Goal: Obtain resource: Download file/media

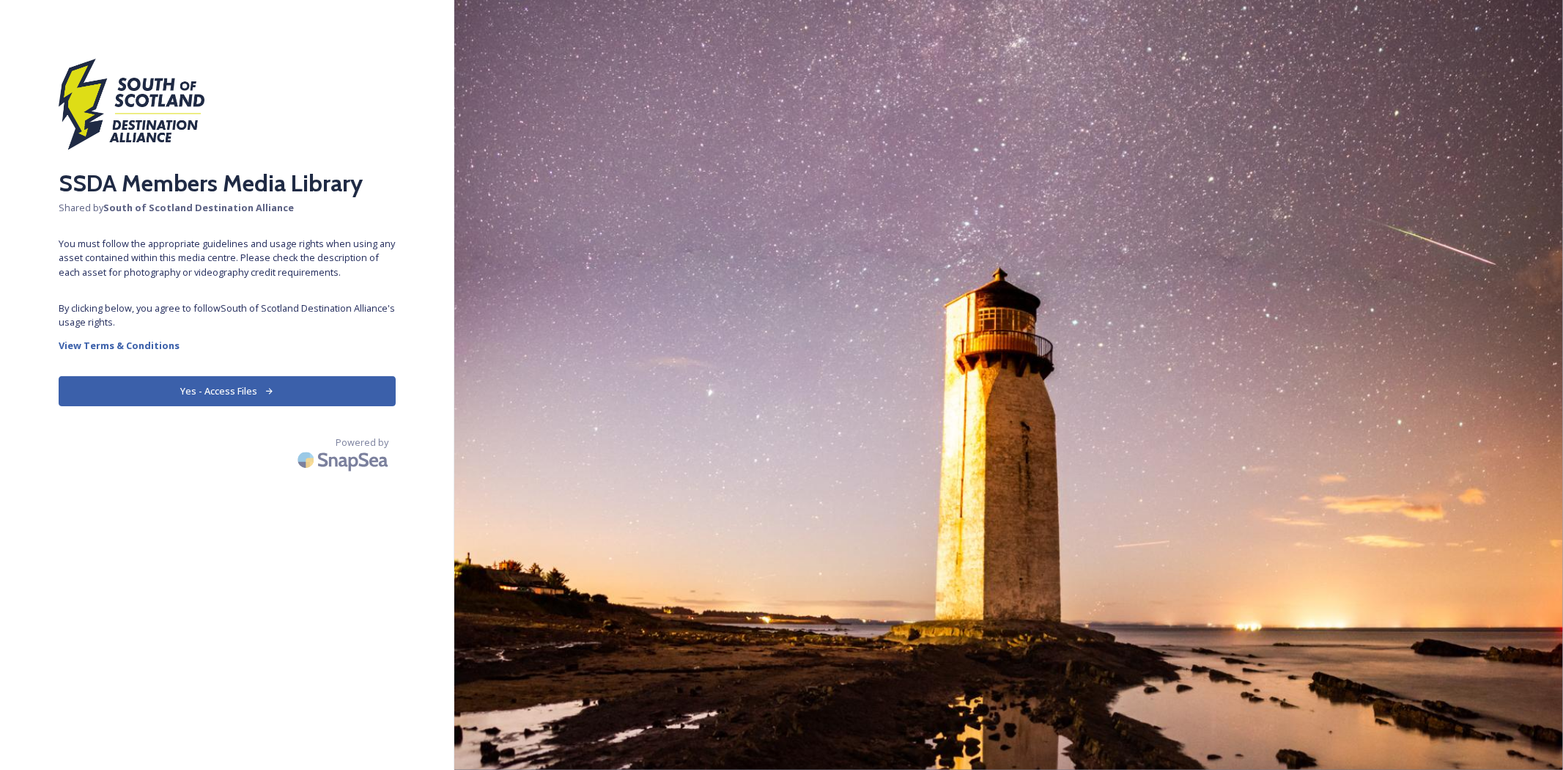
click at [236, 376] on button "Yes - Access Files" at bounding box center [227, 391] width 337 height 30
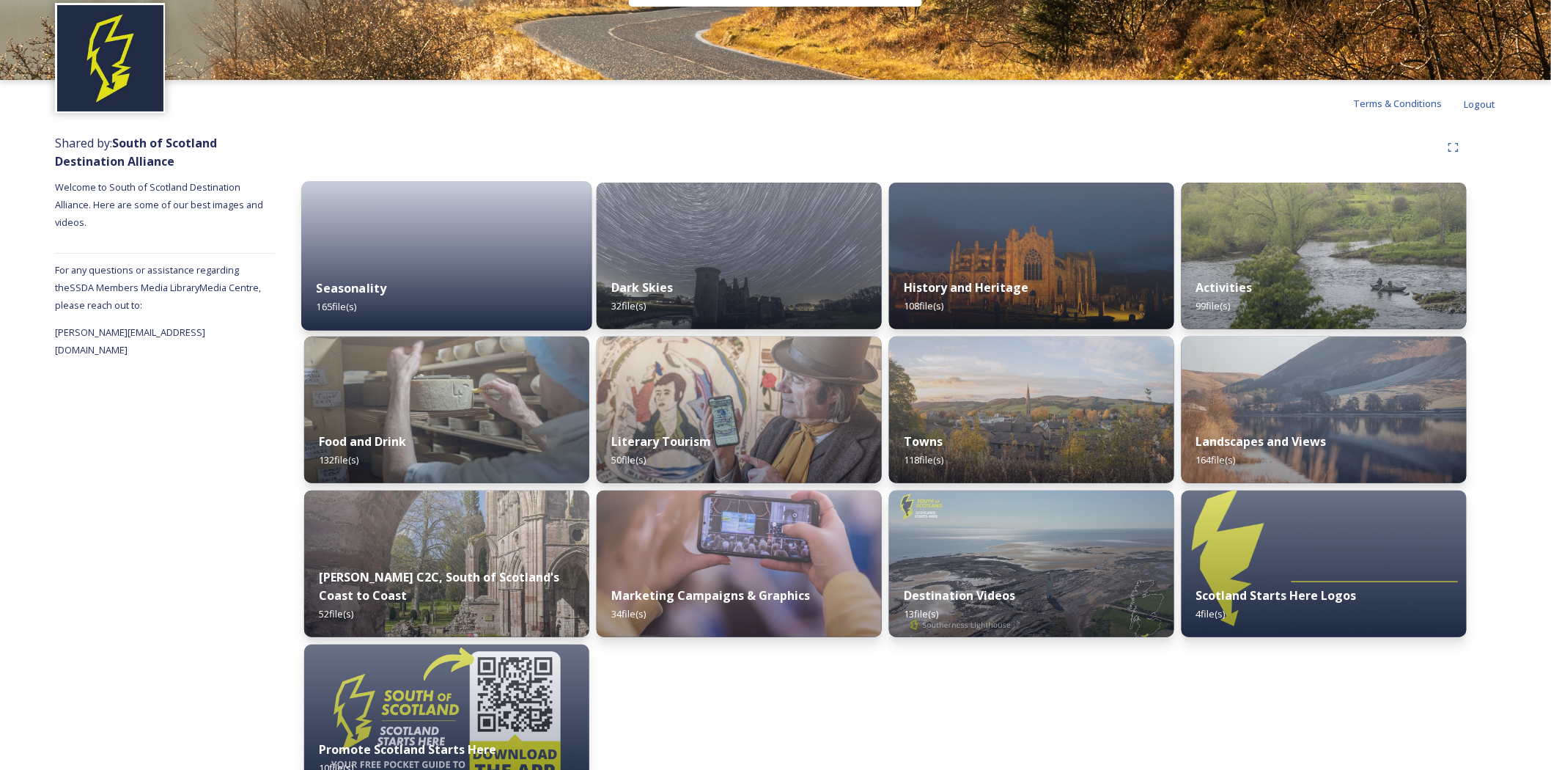
scroll to position [81, 0]
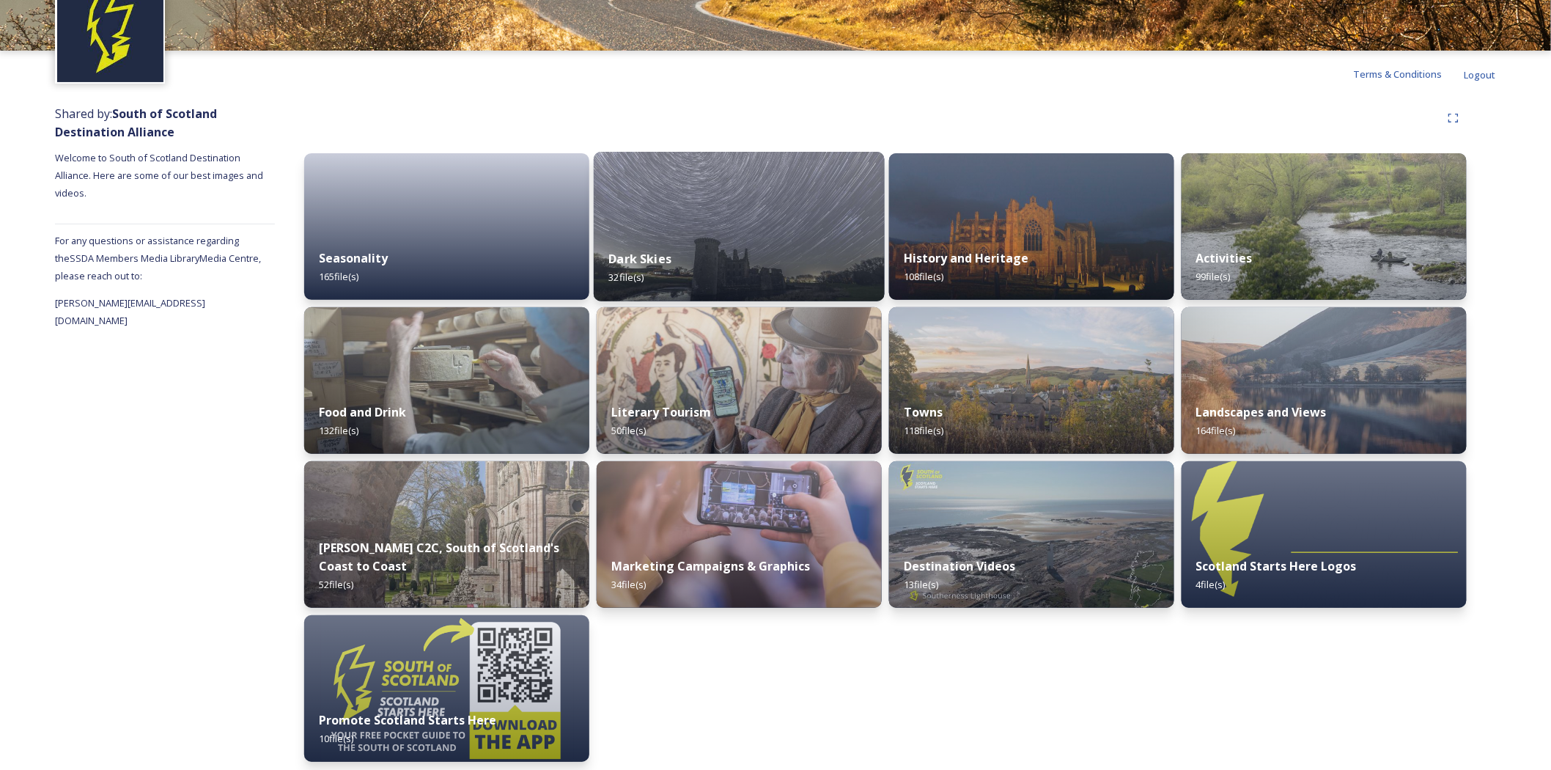
click at [750, 236] on div "Dark Skies 32 file(s)" at bounding box center [739, 268] width 291 height 67
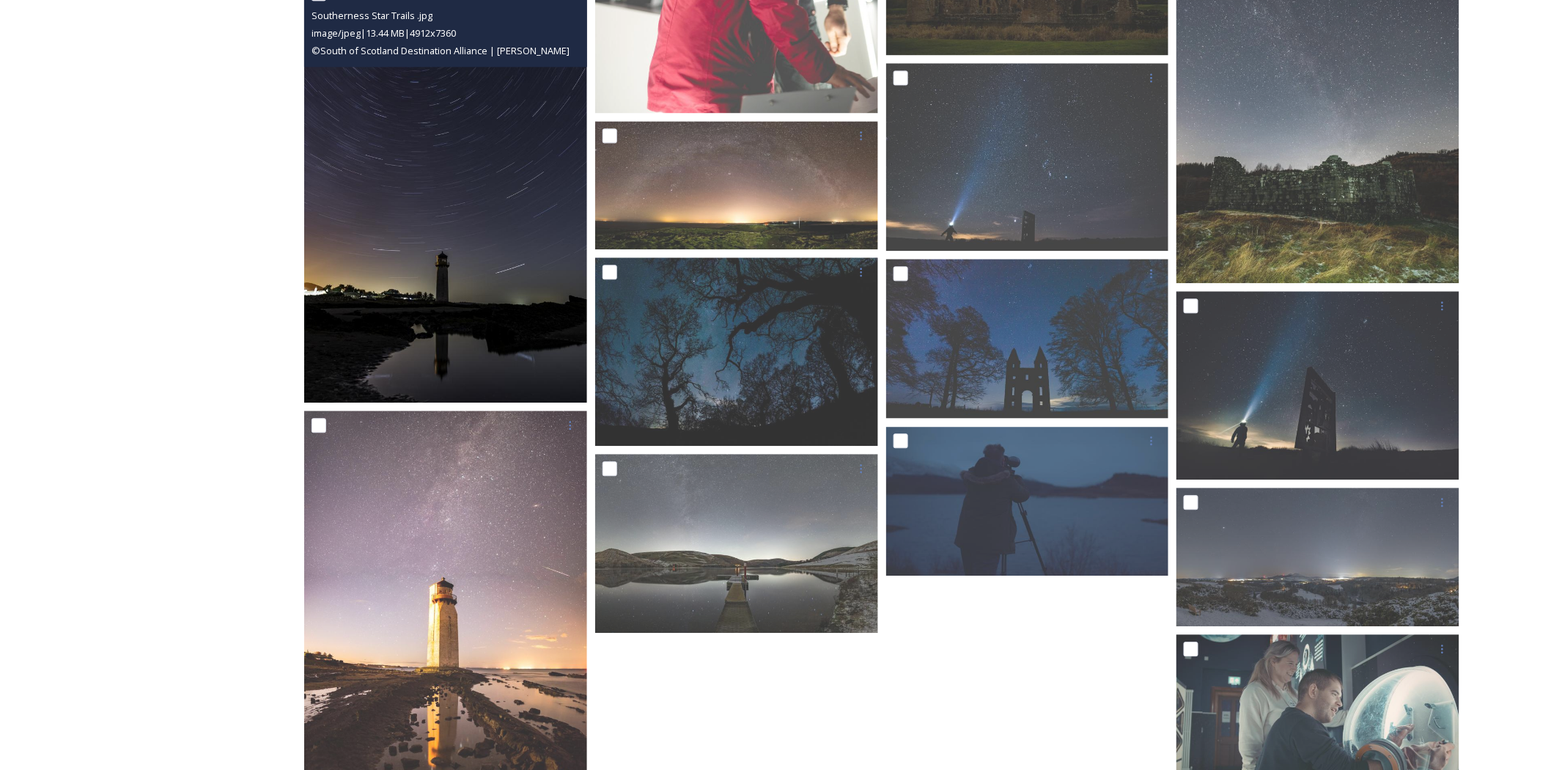
scroll to position [1302, 0]
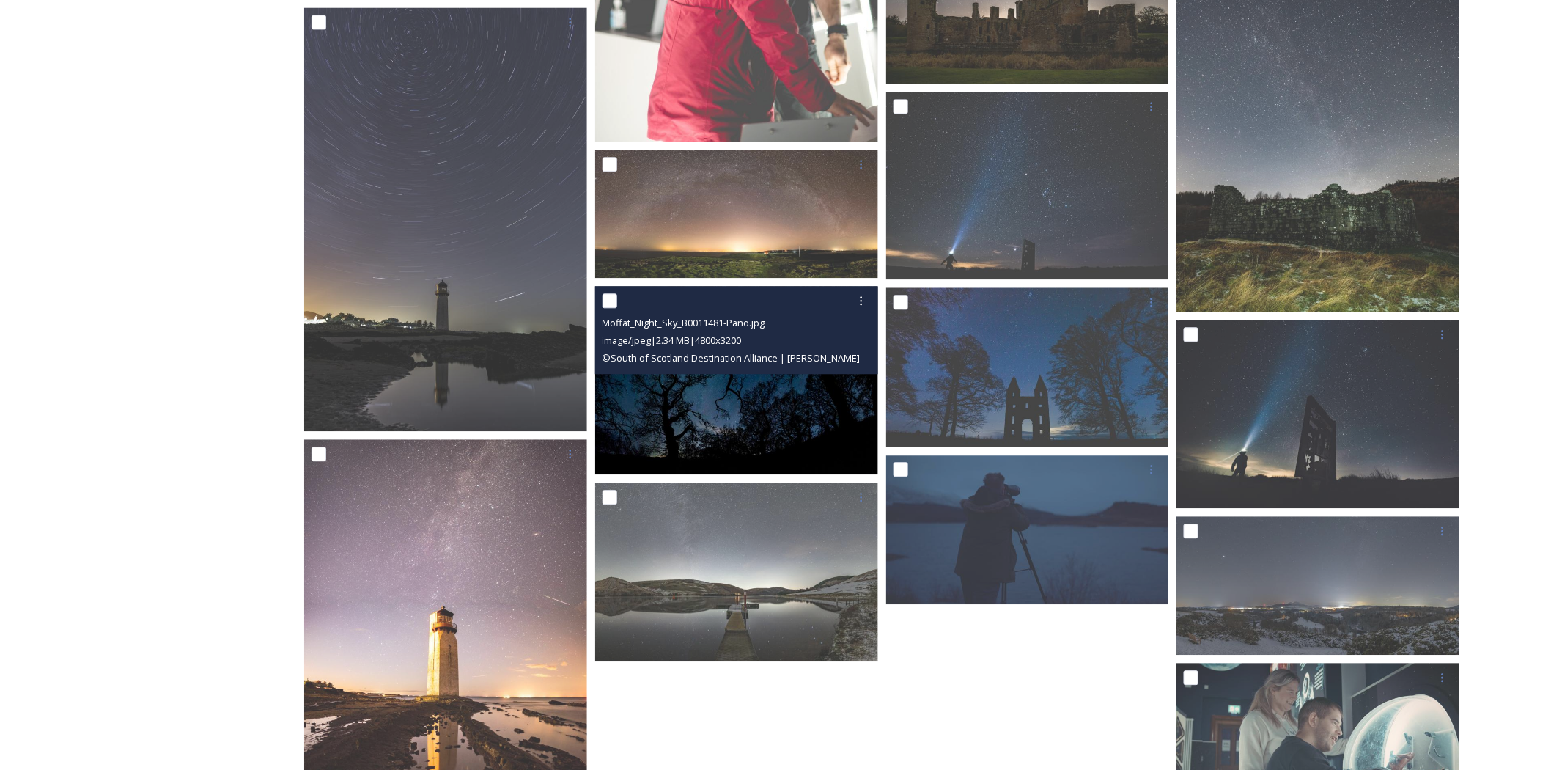
click at [748, 405] on img at bounding box center [736, 380] width 283 height 189
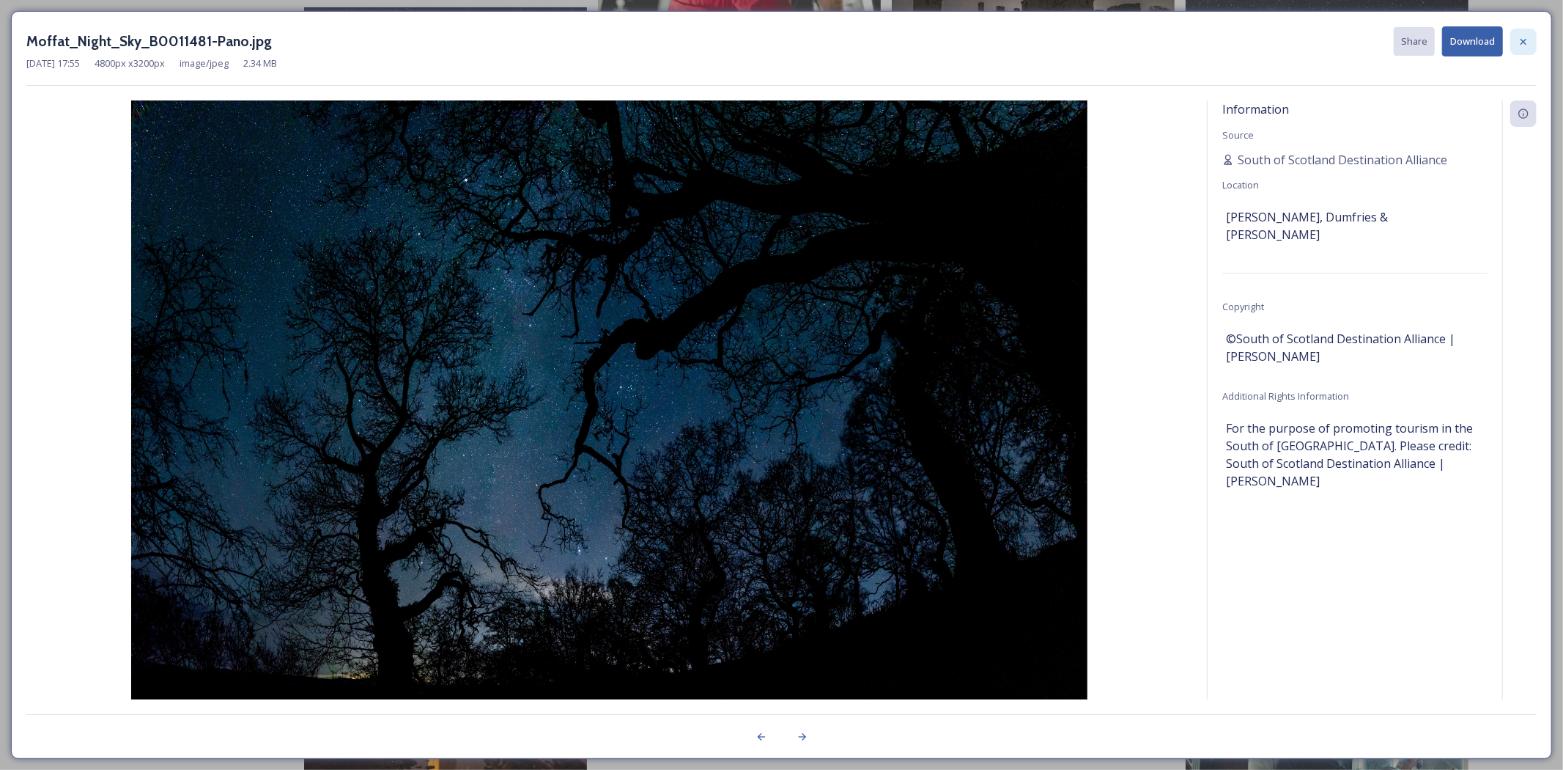
click at [1525, 43] on icon at bounding box center [1524, 41] width 6 height 6
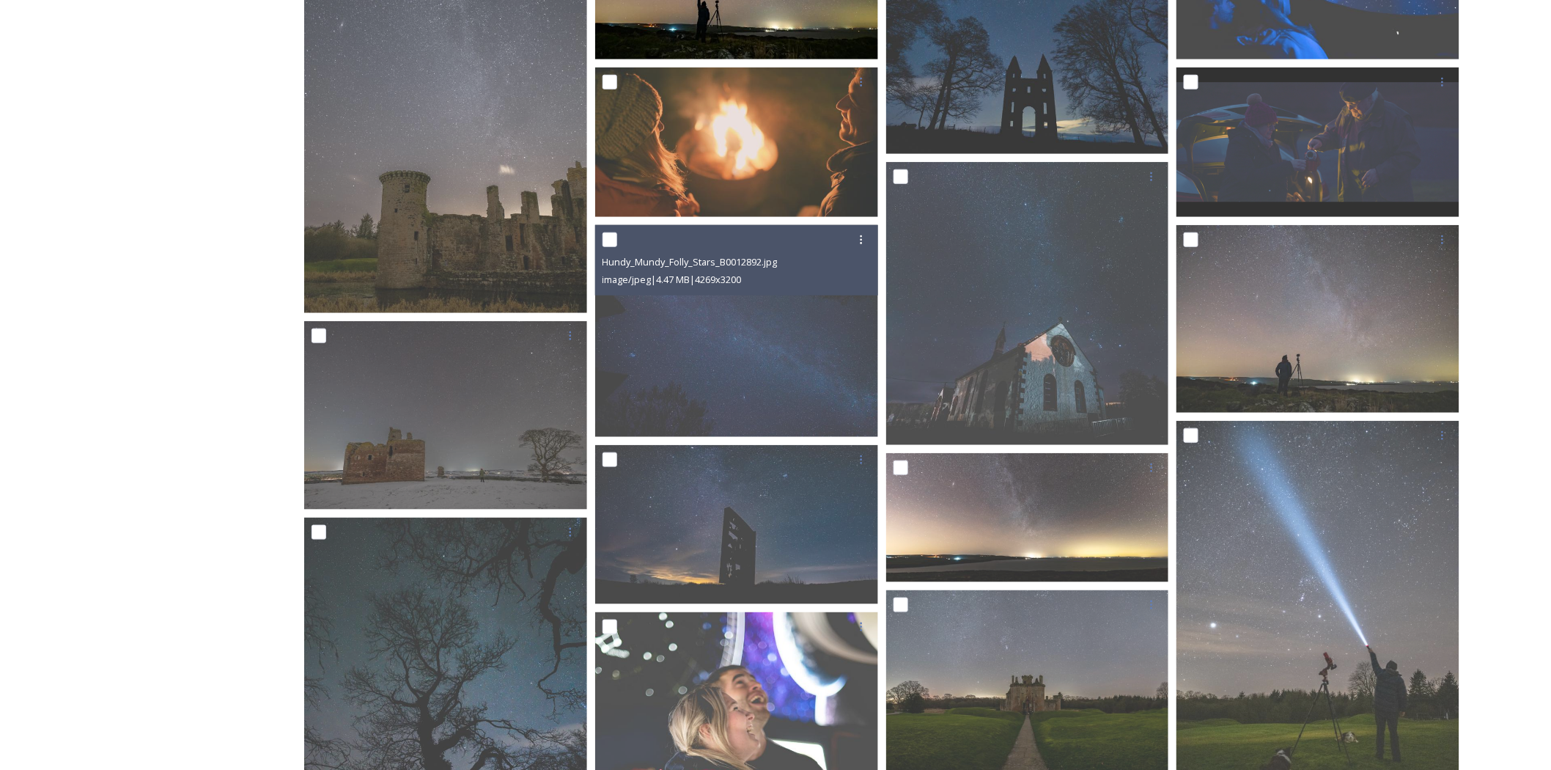
scroll to position [0, 0]
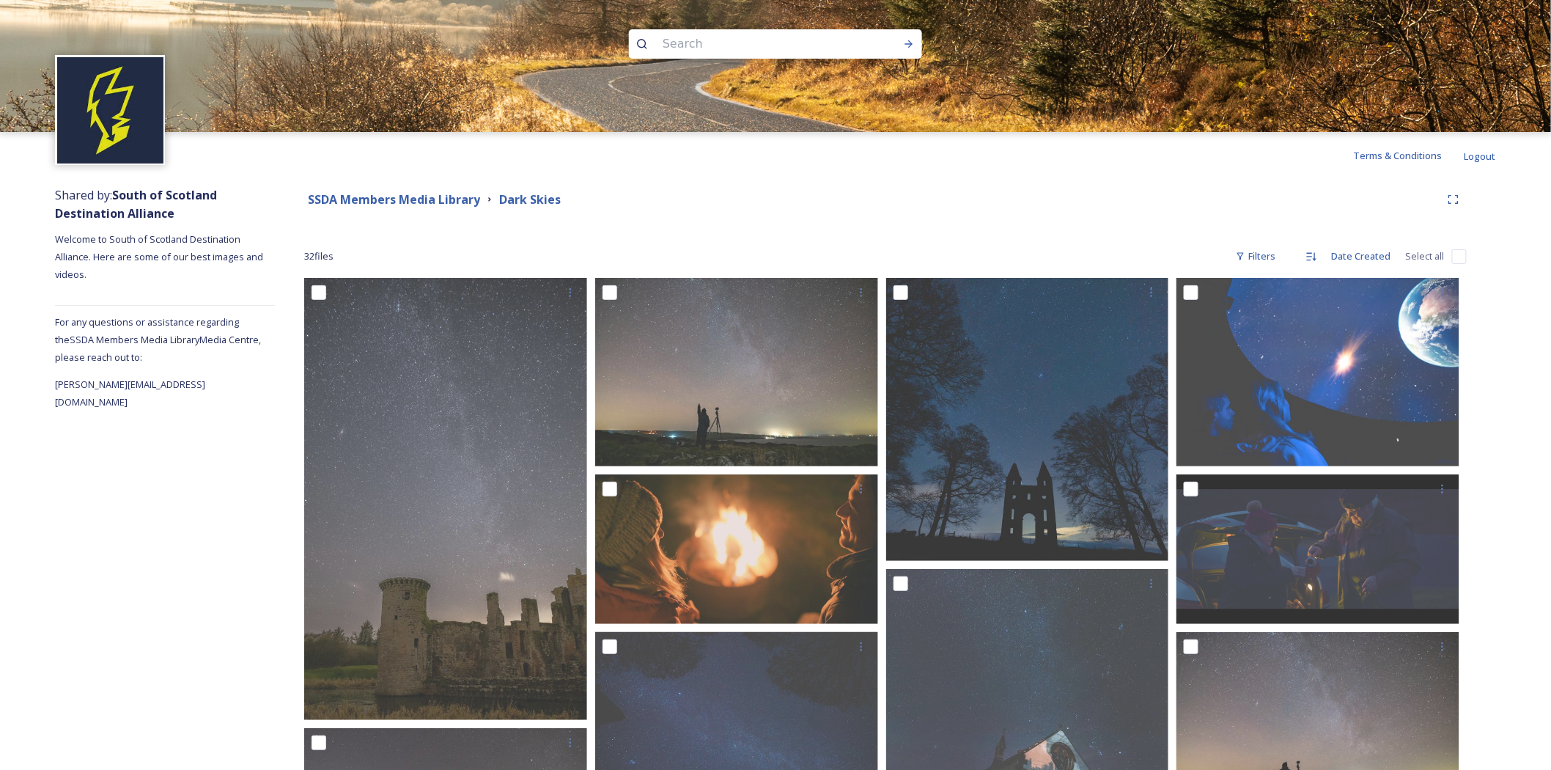
drag, startPoint x: 873, startPoint y: 233, endPoint x: 885, endPoint y: 177, distance: 57.1
